Goal: Task Accomplishment & Management: Manage account settings

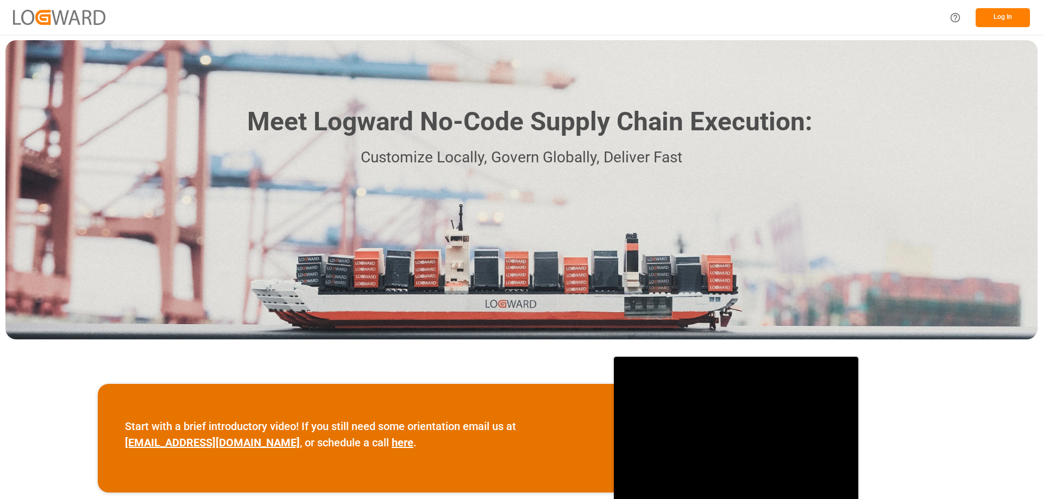
click at [1008, 17] on button "Log In" at bounding box center [1003, 17] width 54 height 19
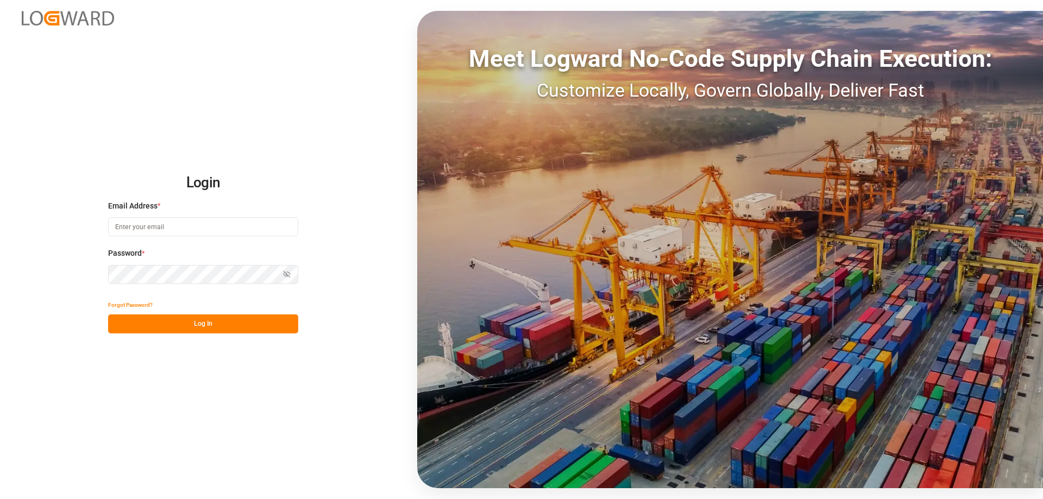
click at [223, 324] on button "Log In" at bounding box center [203, 324] width 190 height 19
type input "[EMAIL_ADDRESS][PERSON_NAME][DOMAIN_NAME]"
click at [187, 331] on button "Log In" at bounding box center [203, 324] width 190 height 19
